Goal: Information Seeking & Learning: Check status

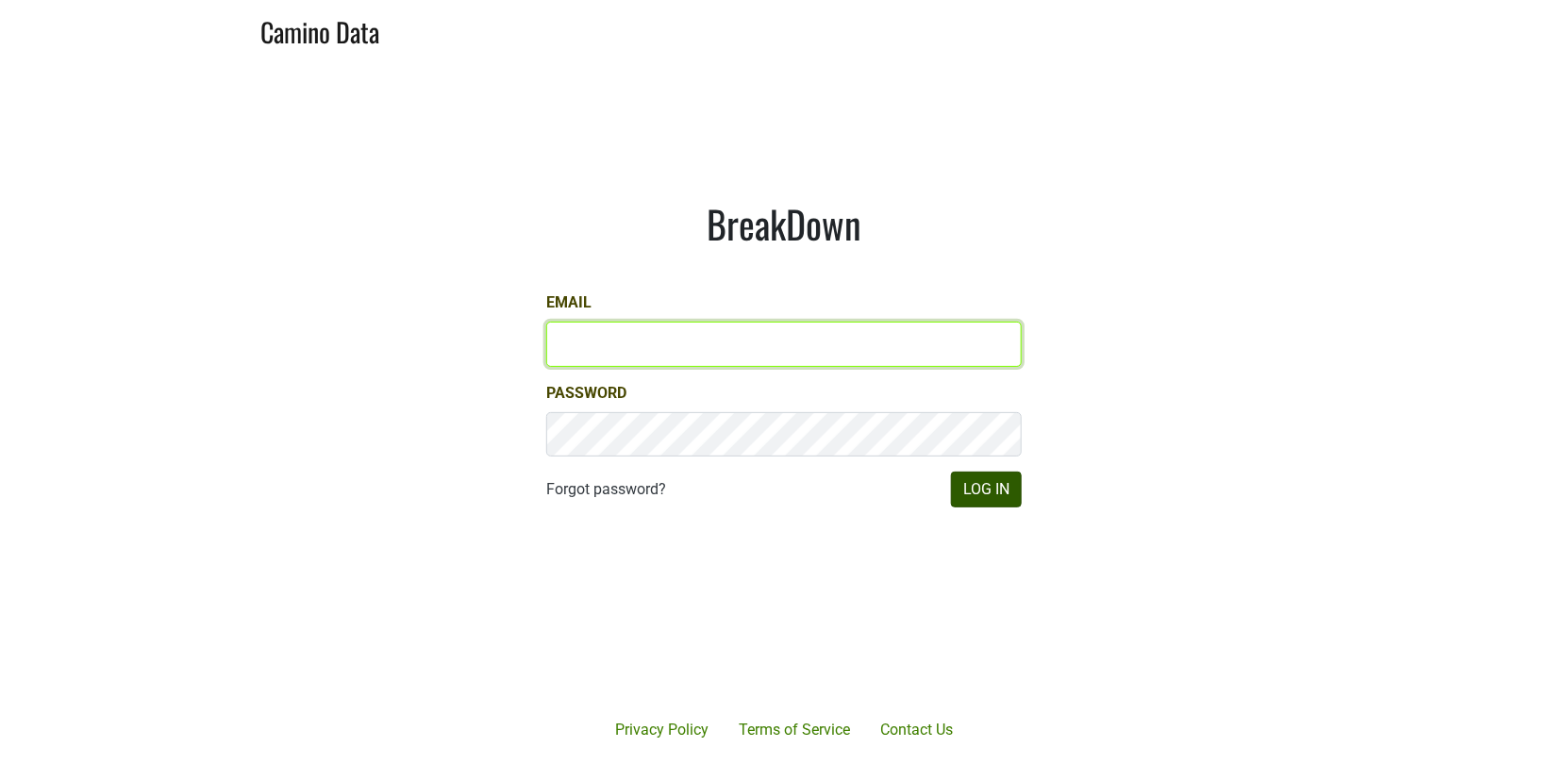
type input "jill@matthiasson.com"
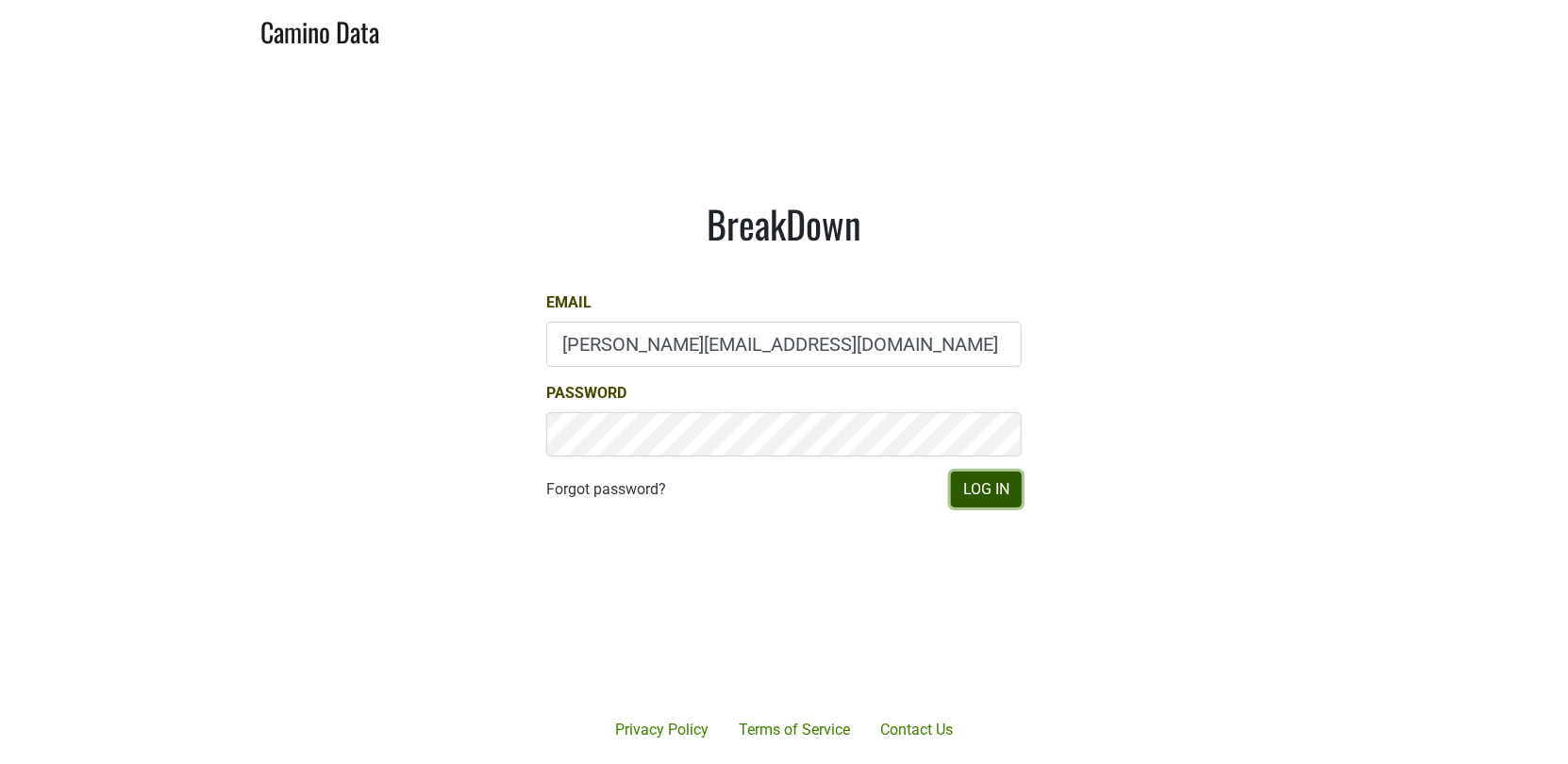
click at [987, 485] on button "Log In" at bounding box center [985, 489] width 70 height 36
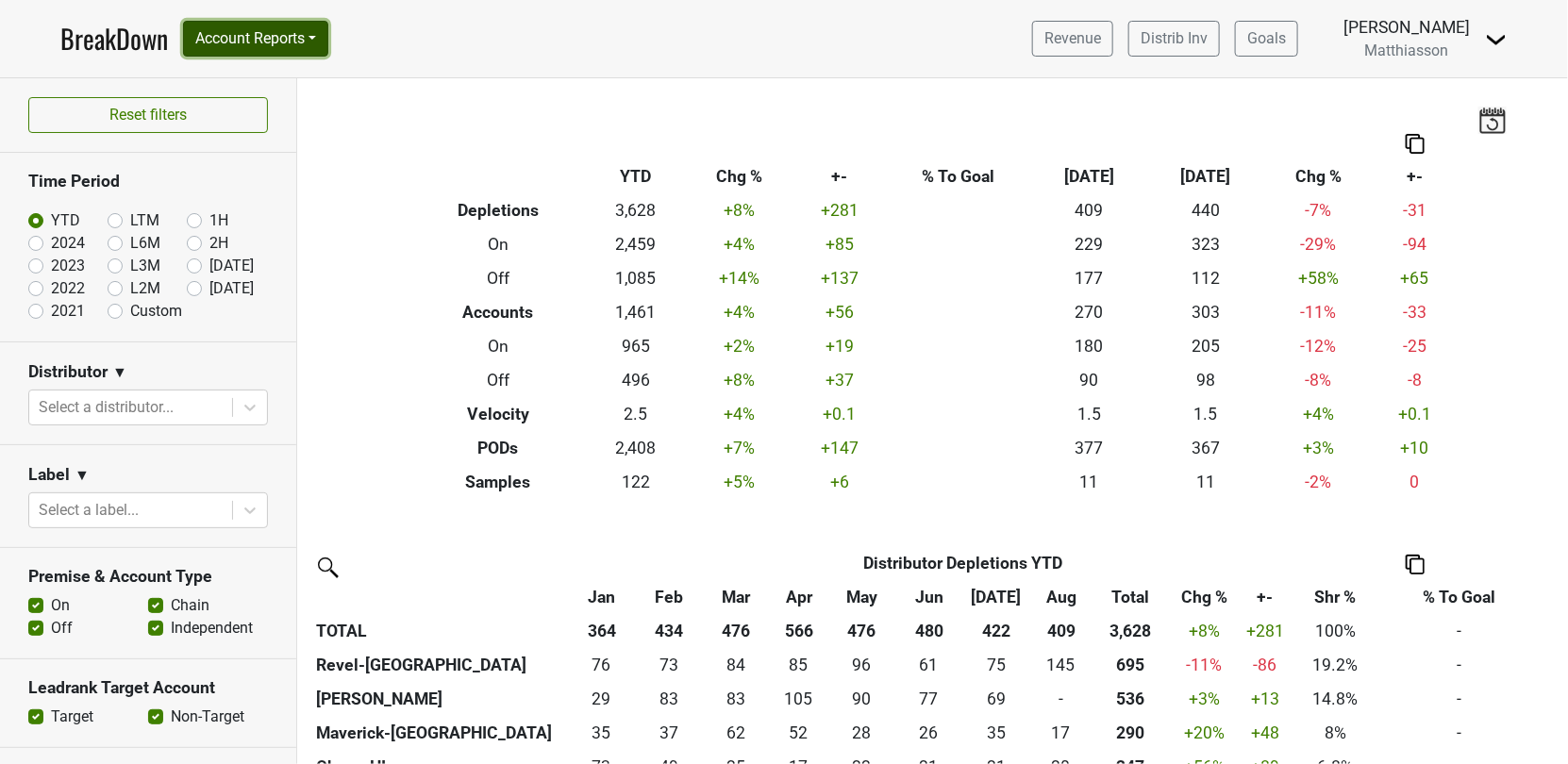
click at [273, 39] on button "Account Reports" at bounding box center [256, 39] width 146 height 36
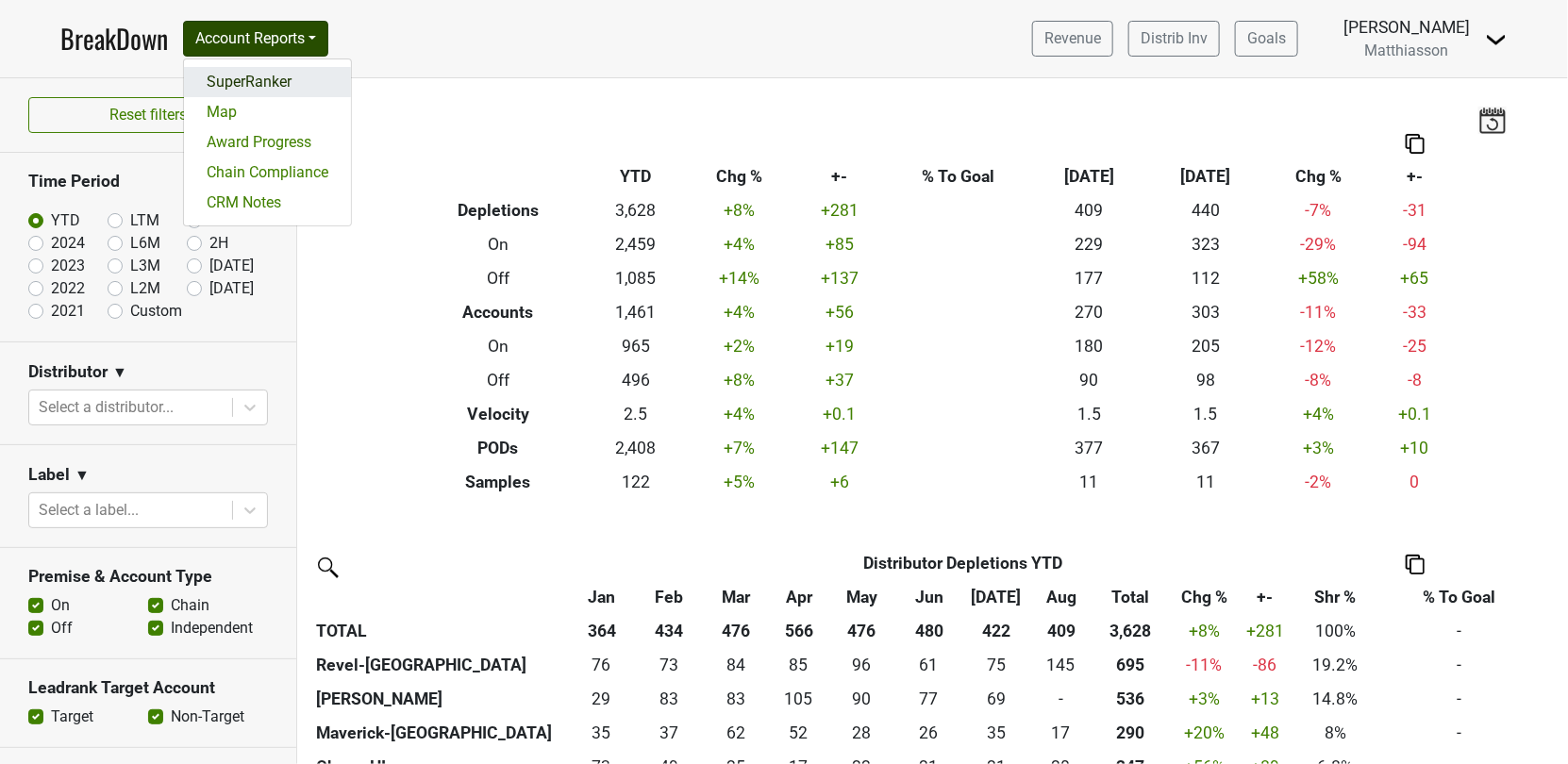
click at [271, 72] on link "SuperRanker" at bounding box center [267, 81] width 167 height 30
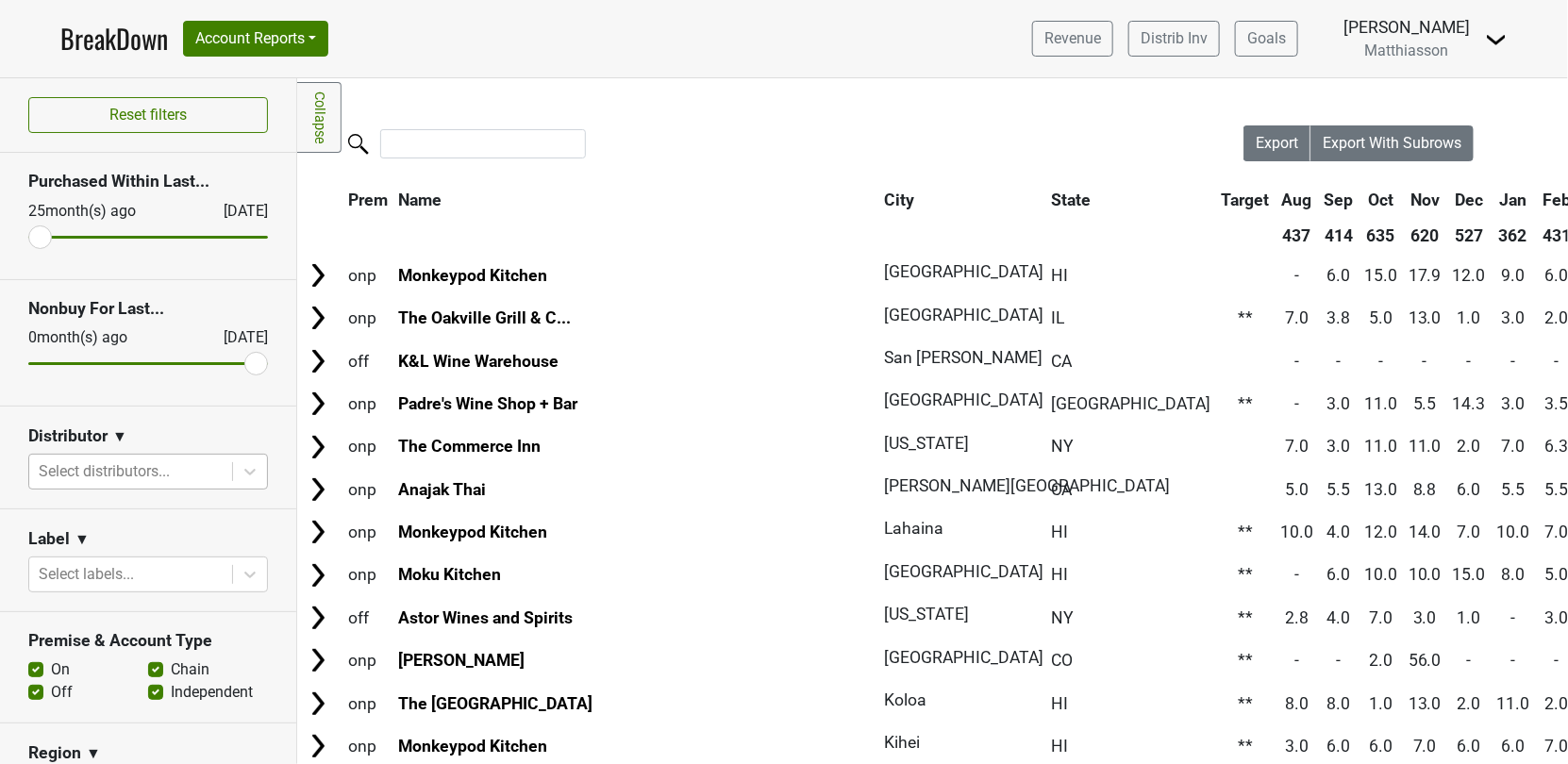
click at [170, 466] on div at bounding box center [130, 471] width 184 height 26
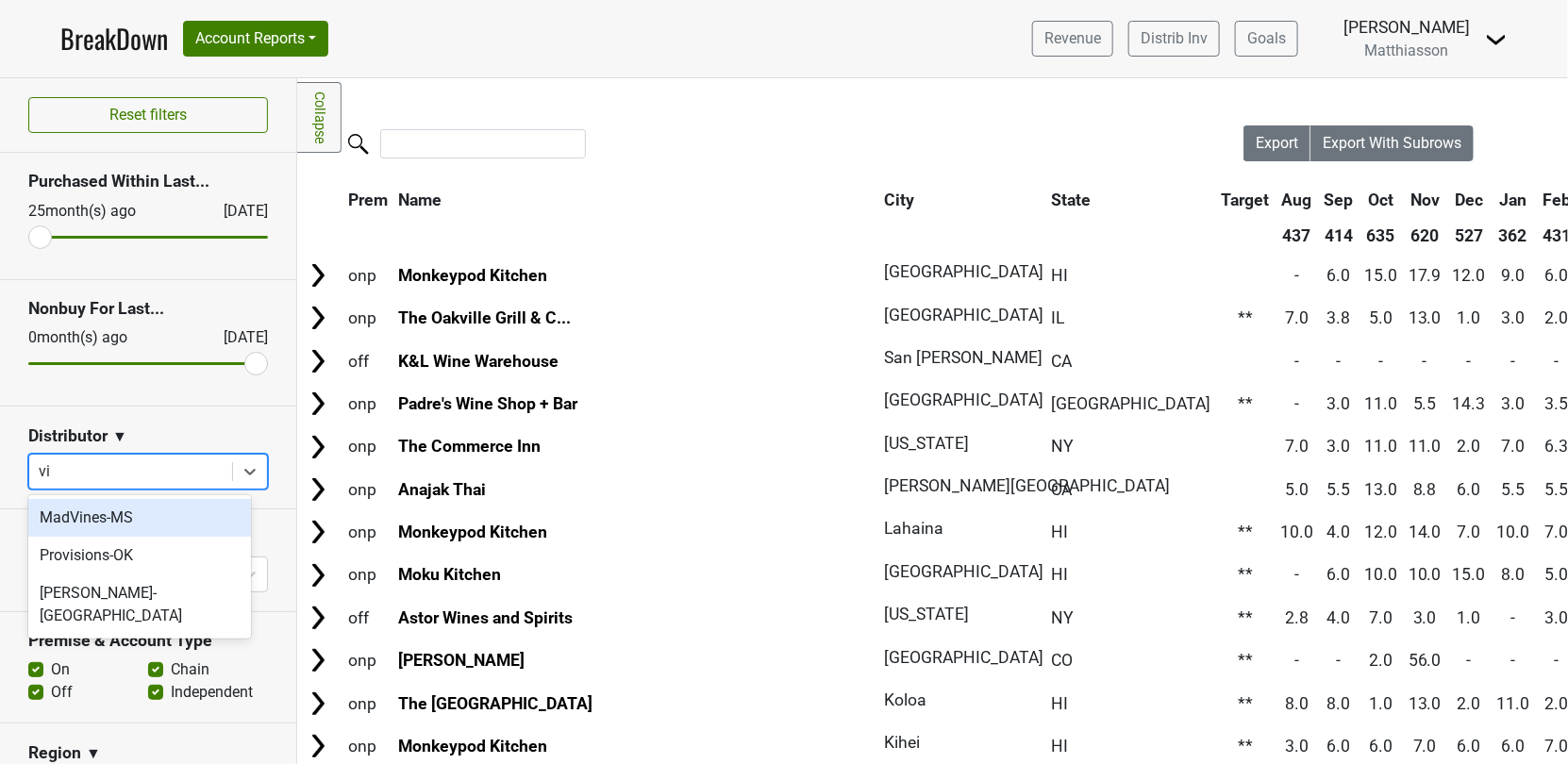
type input "vin"
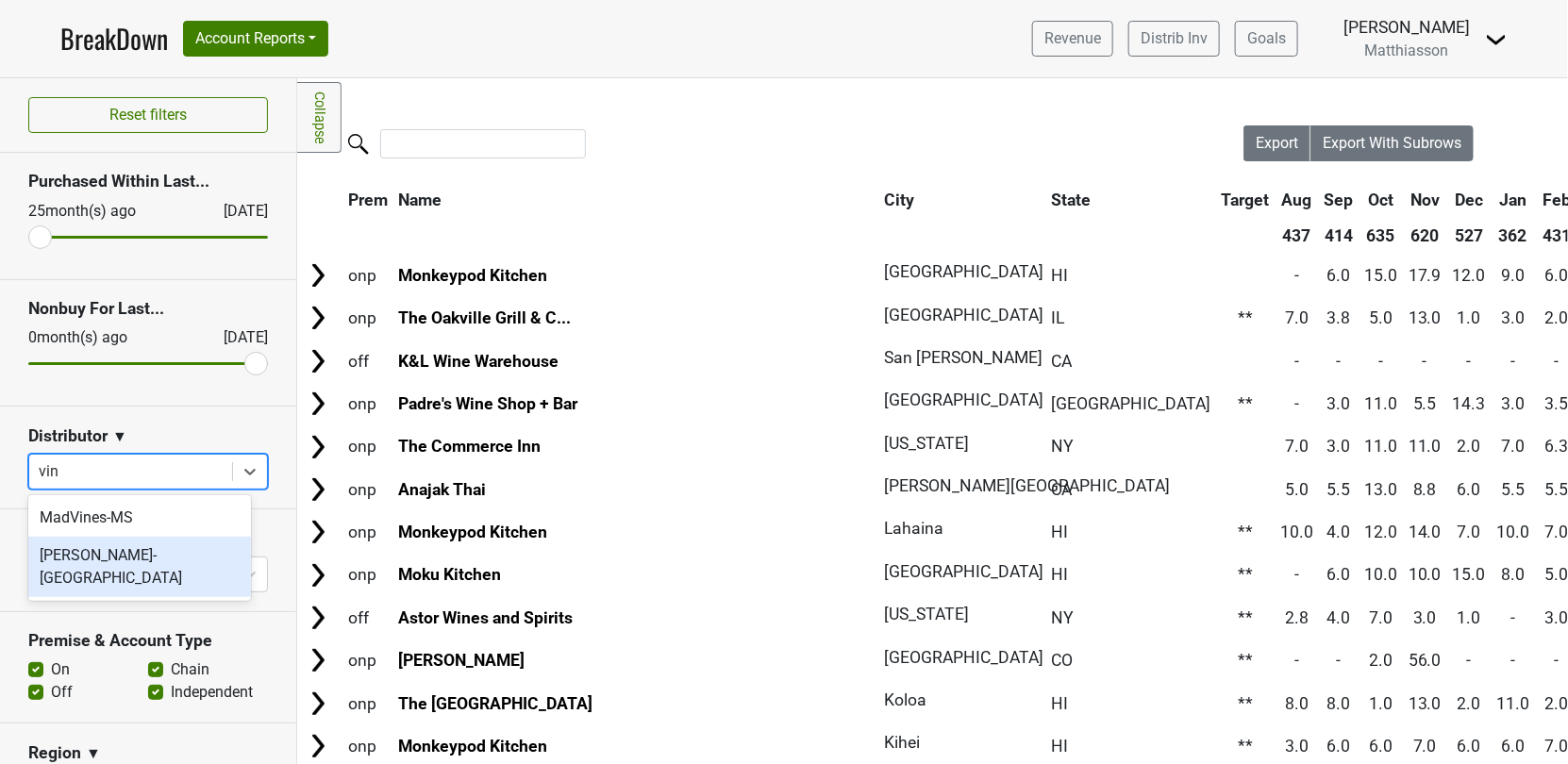
click at [115, 560] on div "[PERSON_NAME]-[GEOGRAPHIC_DATA]" at bounding box center [139, 566] width 223 height 61
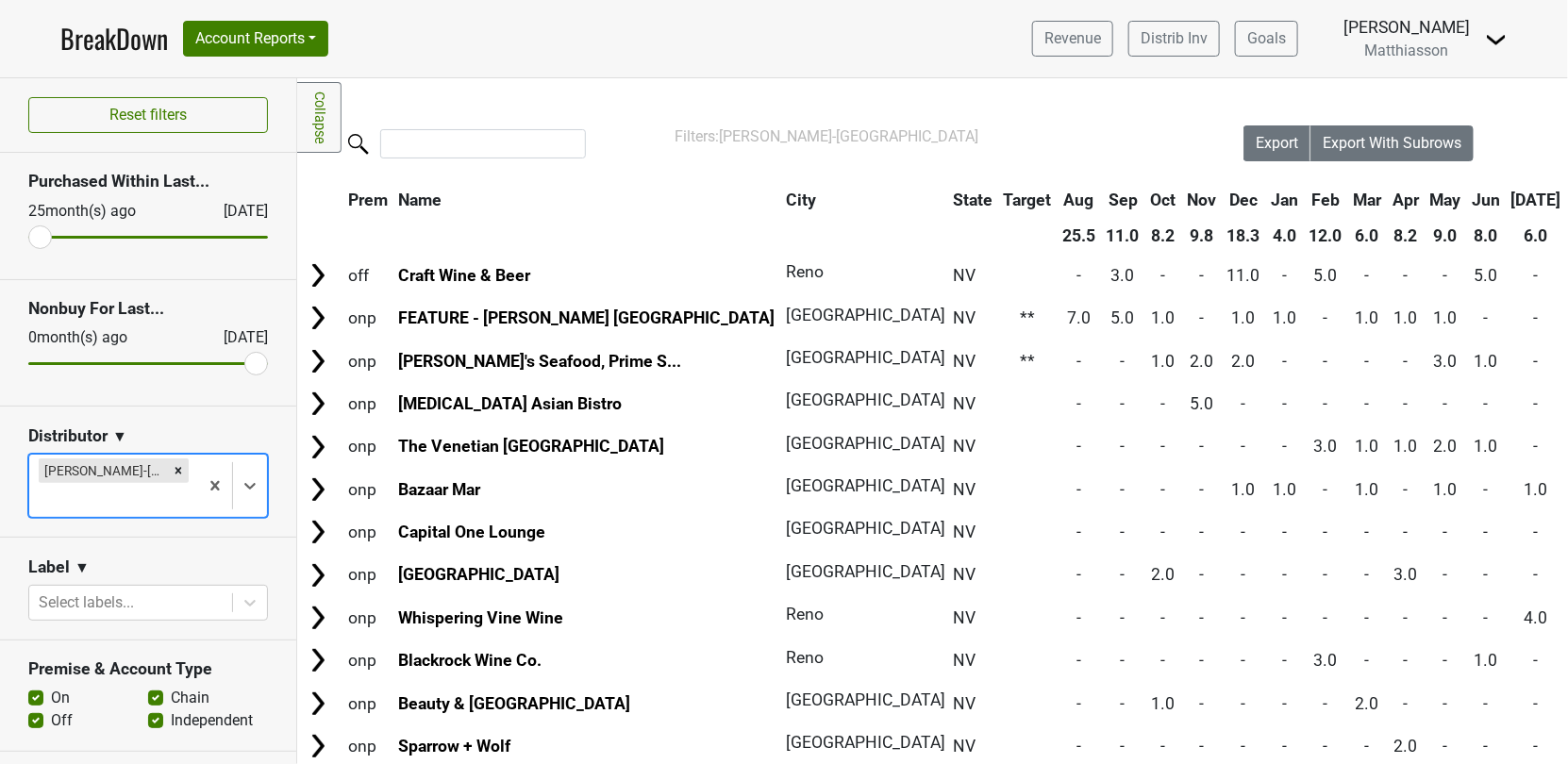
click at [1567, 201] on th "Aug" at bounding box center [1589, 200] width 42 height 34
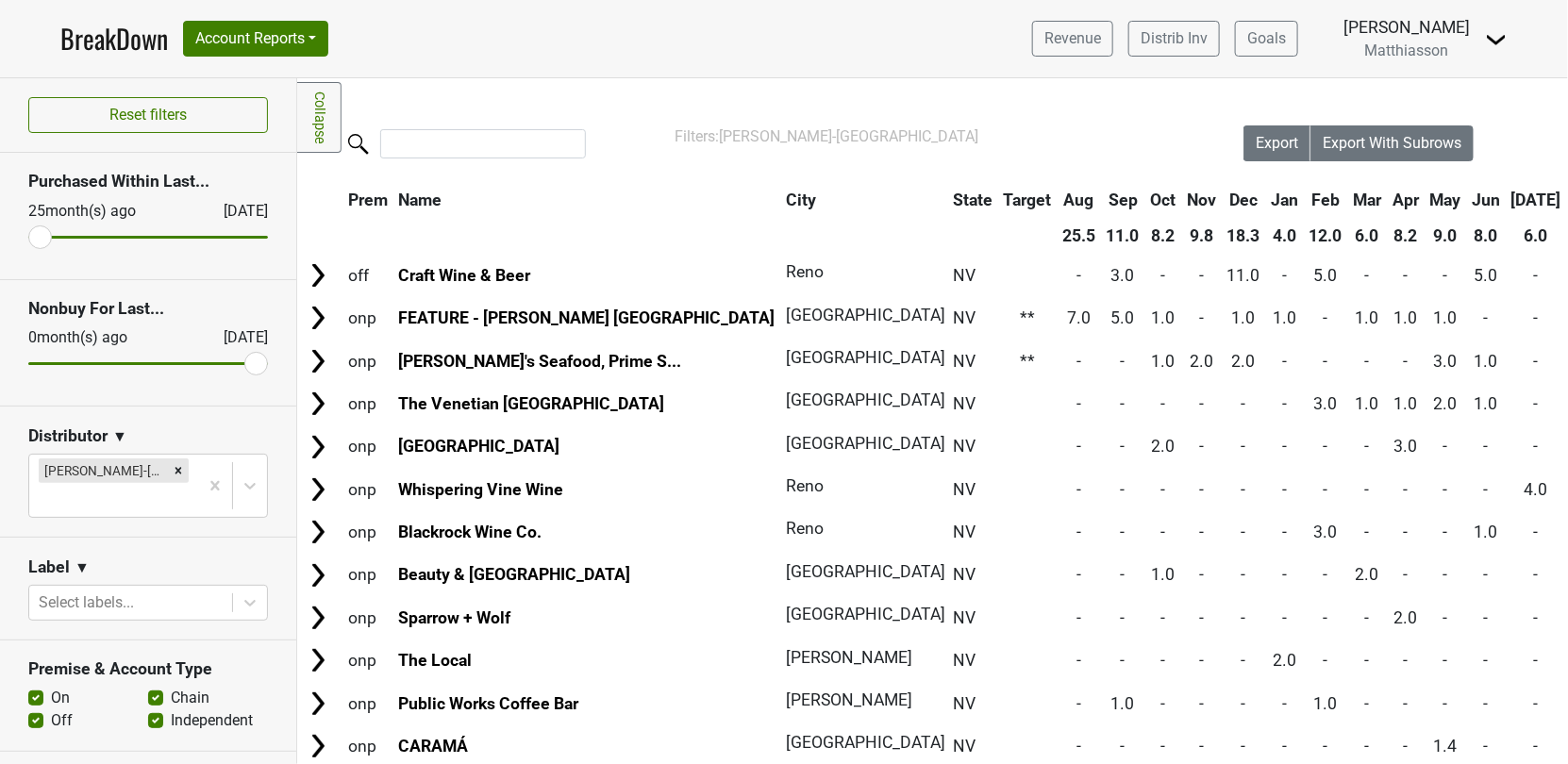
click at [1567, 201] on th "Aug" at bounding box center [1589, 200] width 42 height 34
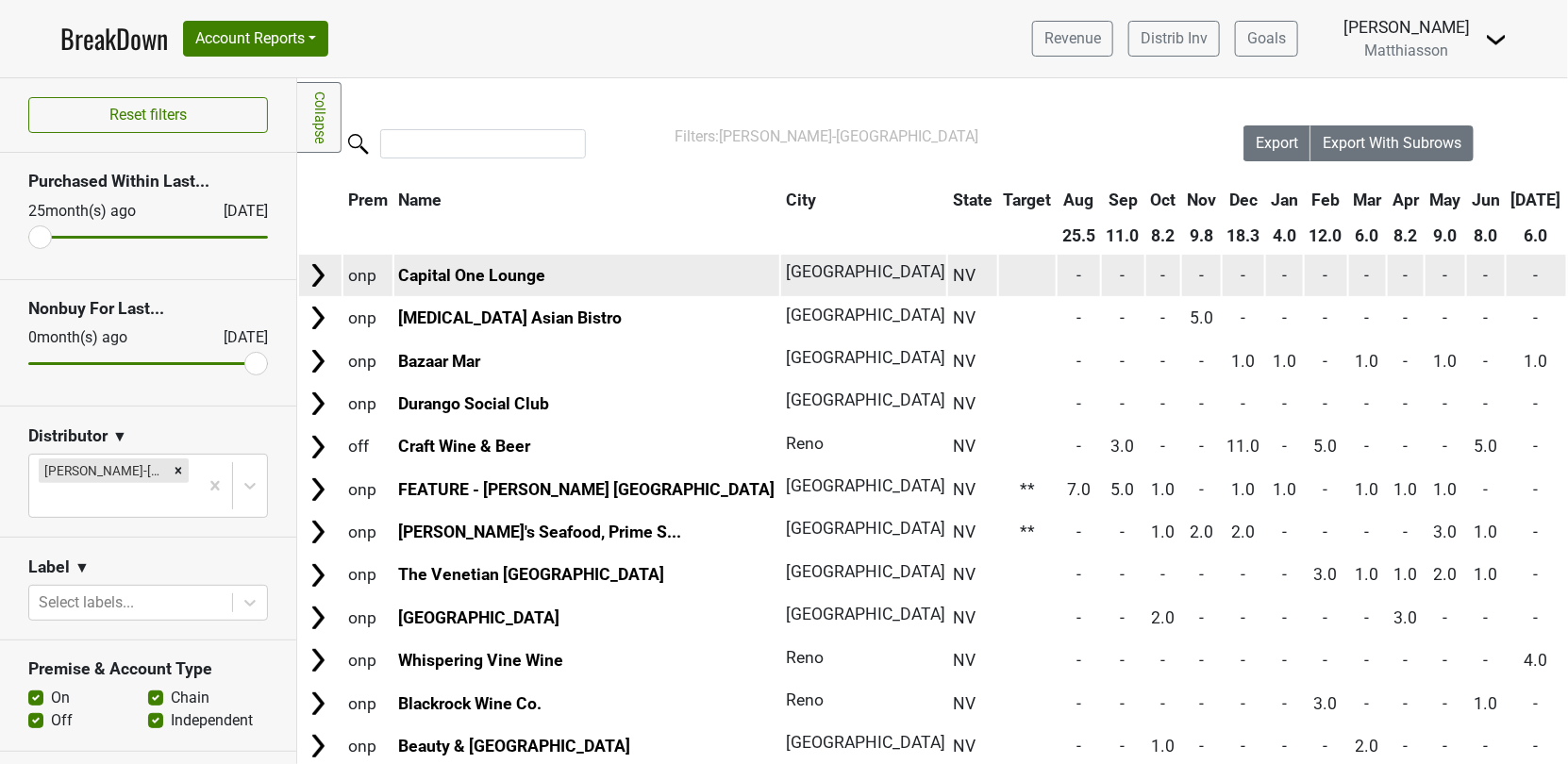
click at [315, 273] on img at bounding box center [317, 275] width 28 height 28
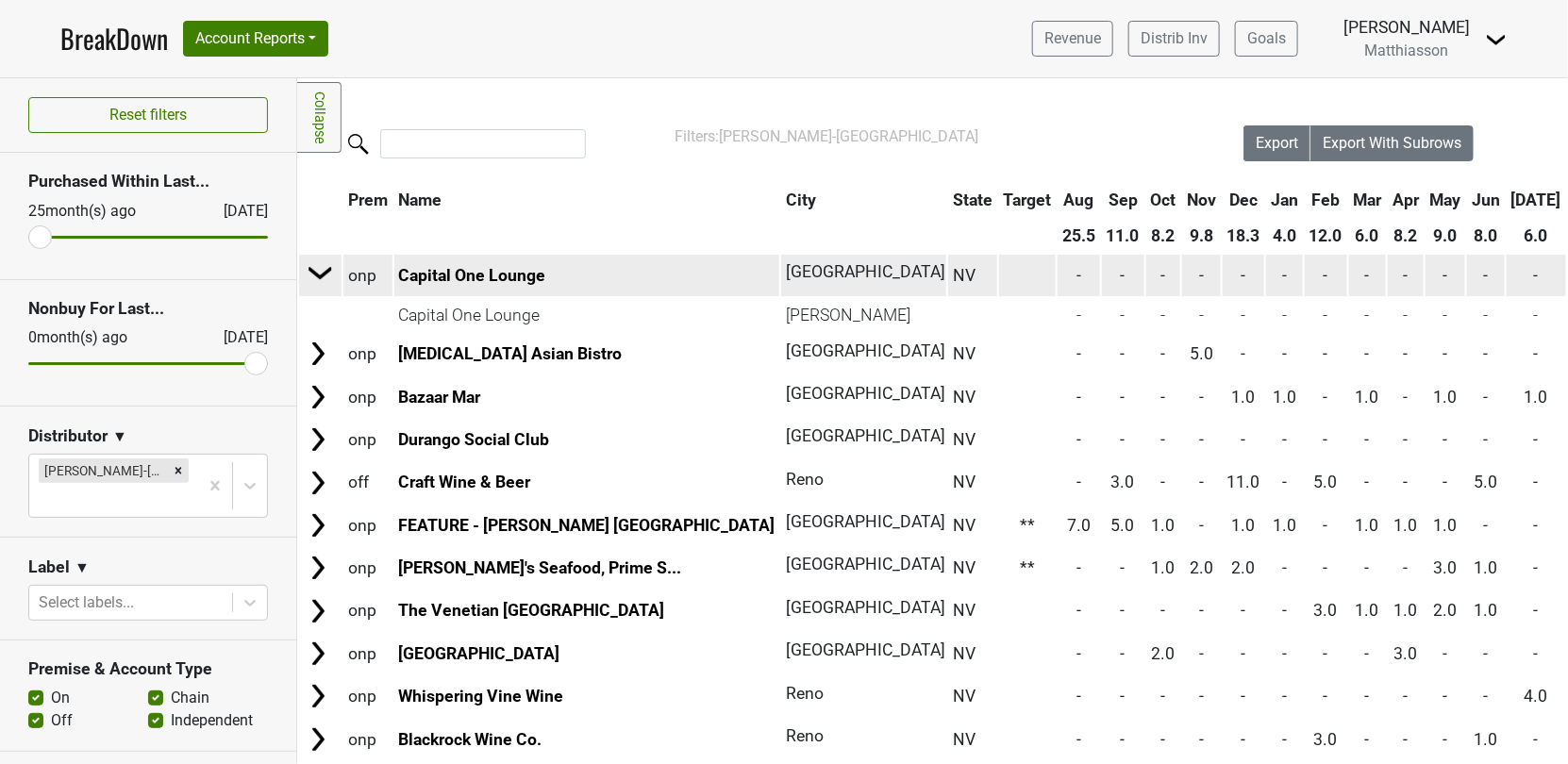
click at [315, 273] on img at bounding box center [320, 272] width 28 height 28
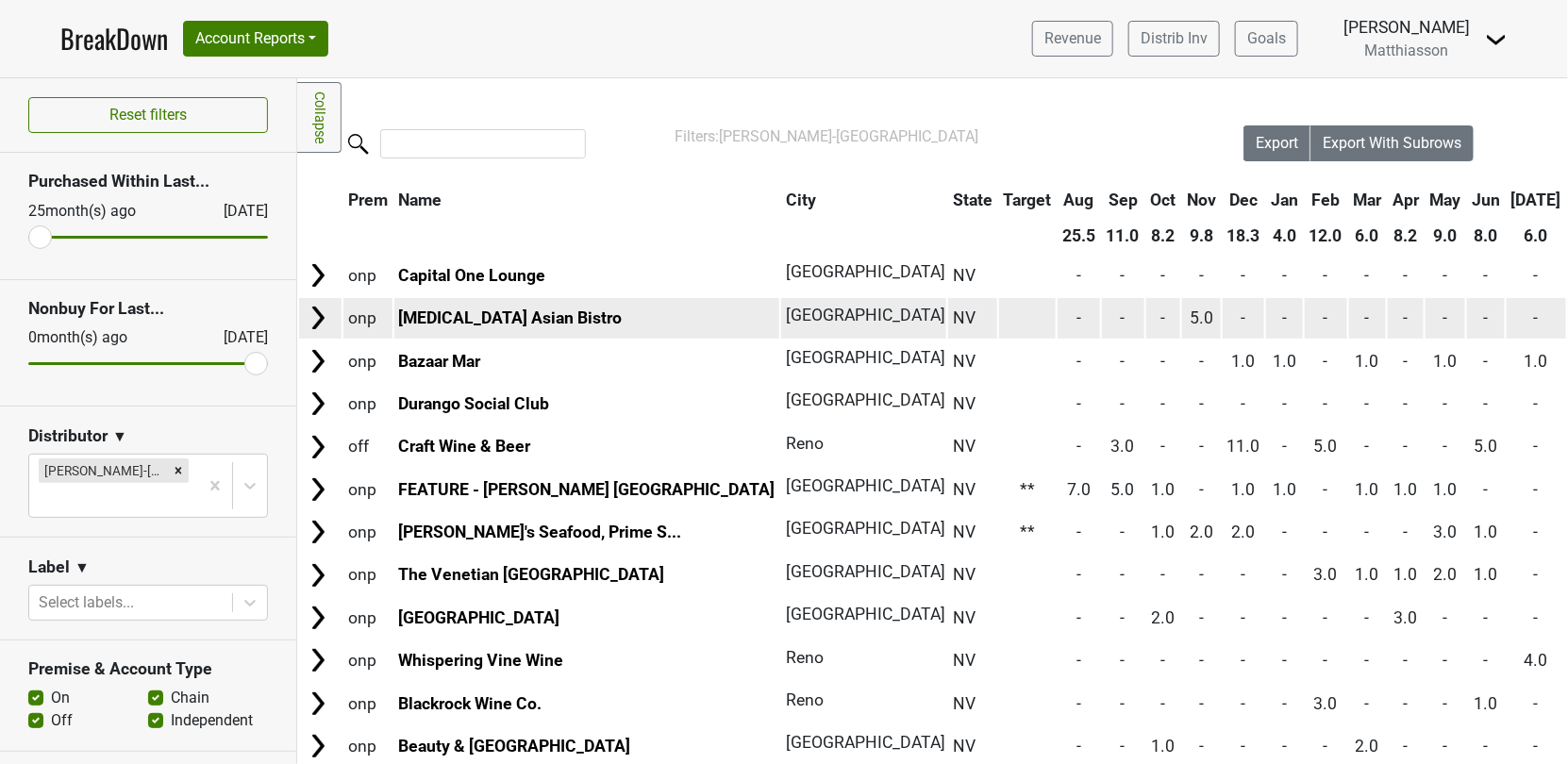
click at [320, 317] on img at bounding box center [317, 317] width 28 height 28
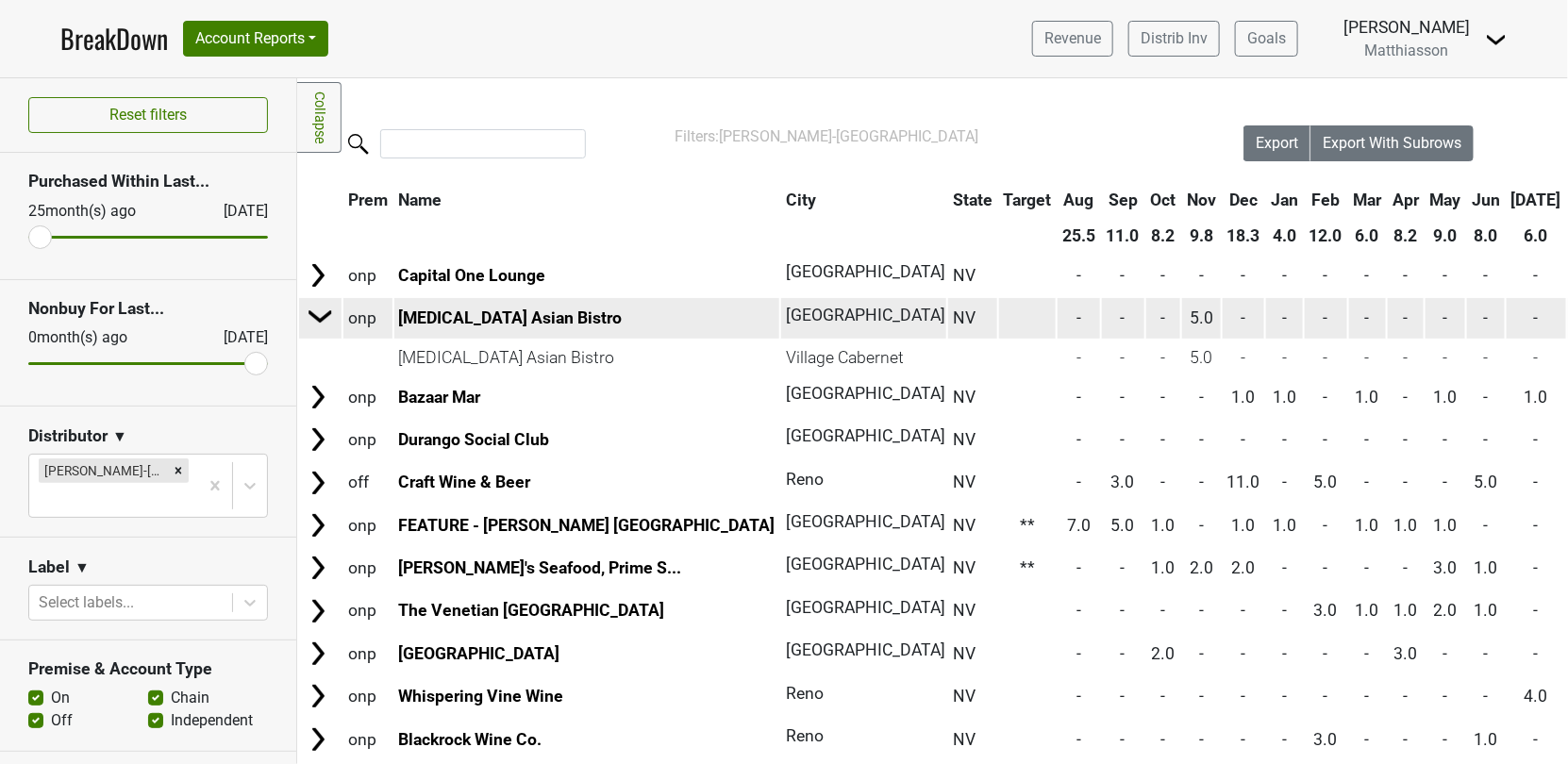
click at [320, 317] on img at bounding box center [320, 315] width 28 height 28
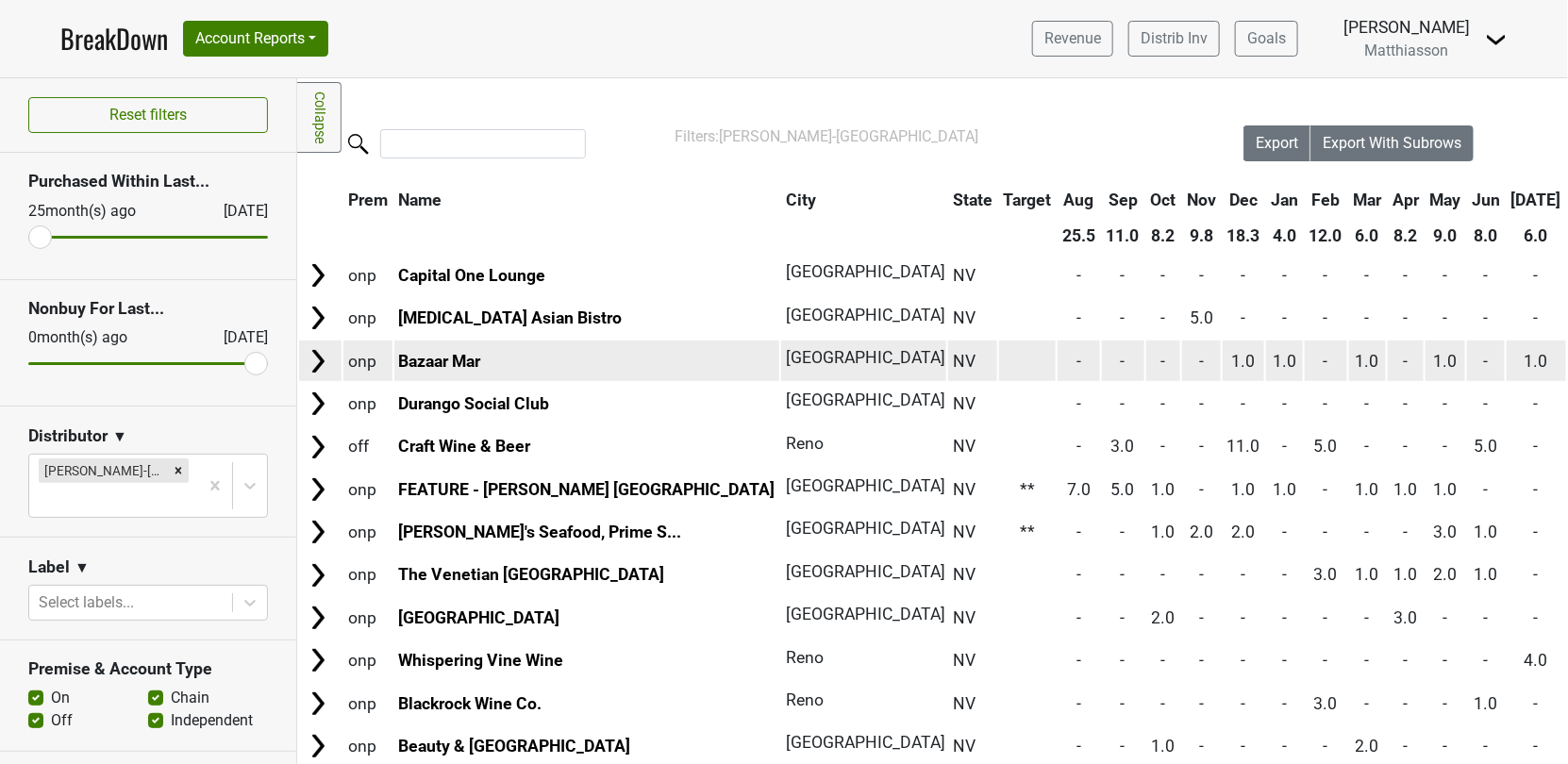
click at [320, 355] on img at bounding box center [317, 361] width 28 height 28
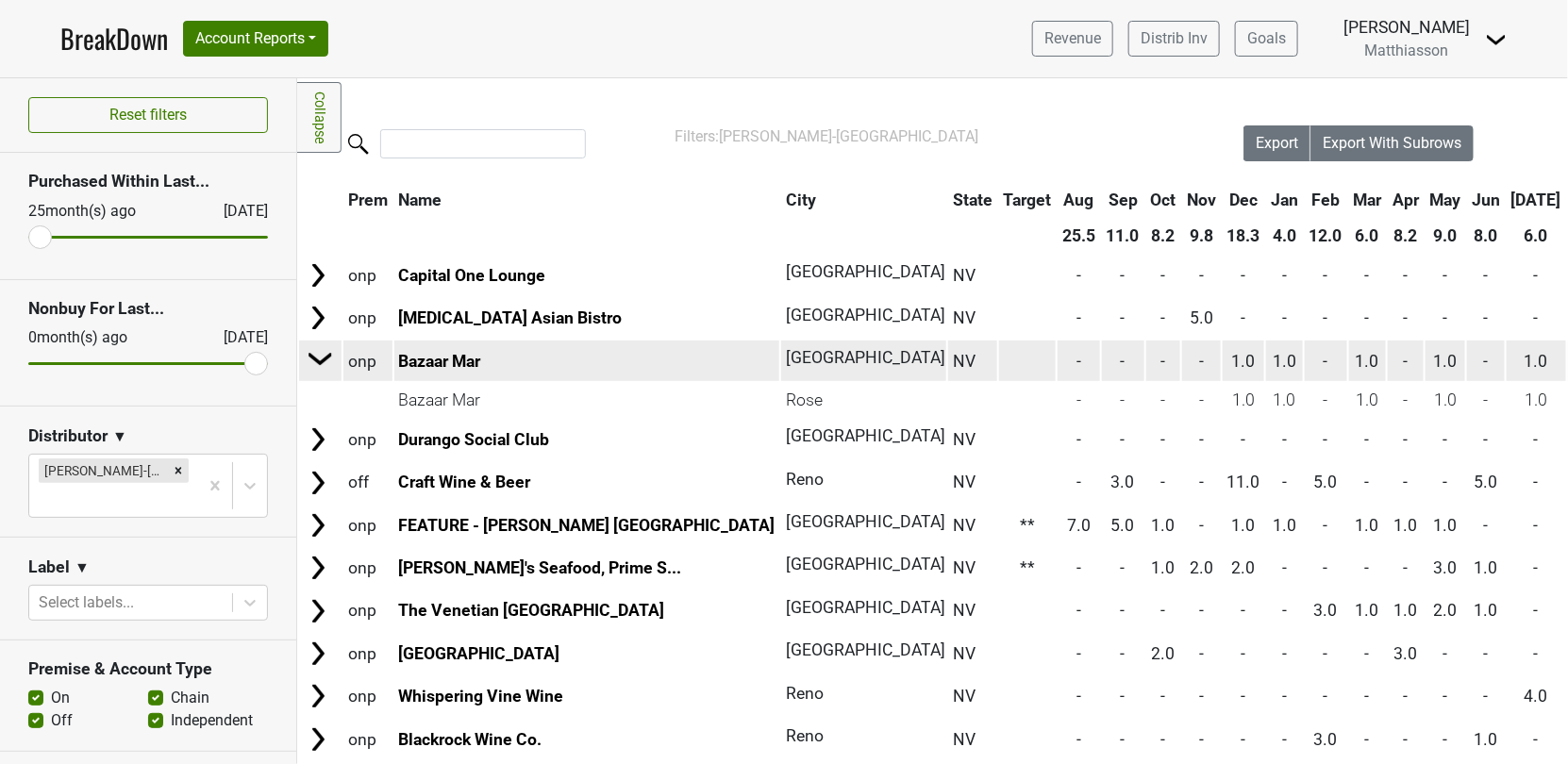
click at [320, 355] on img at bounding box center [320, 358] width 28 height 28
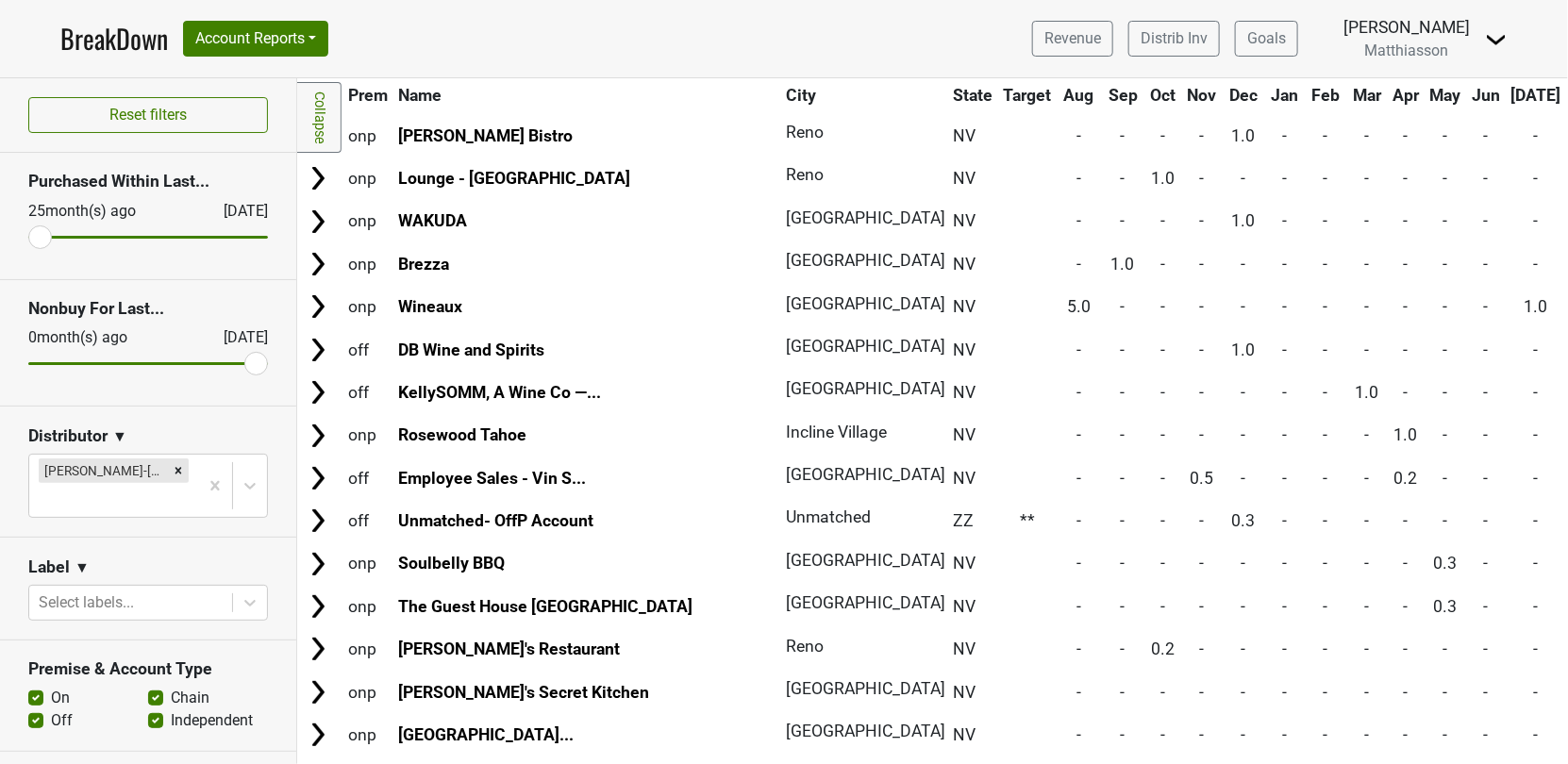
scroll to position [1067, 0]
